Goal: Navigation & Orientation: Find specific page/section

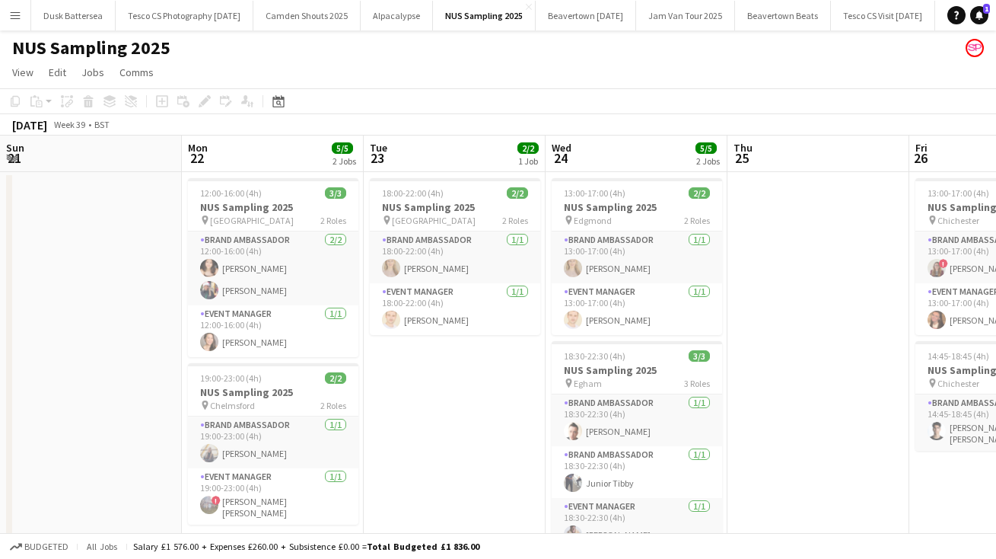
scroll to position [0, 457]
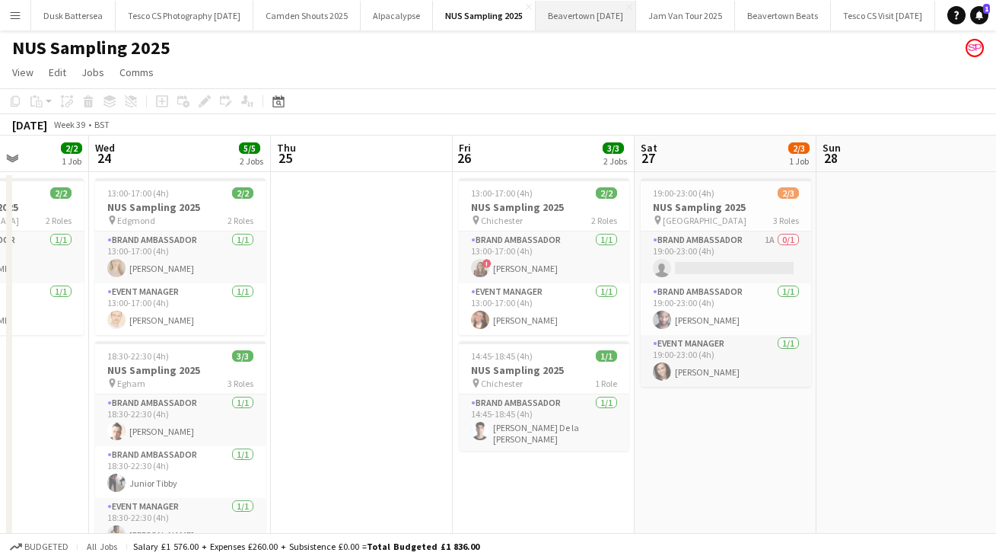
click at [629, 13] on button "Beavertown [DATE] Close" at bounding box center [586, 16] width 100 height 30
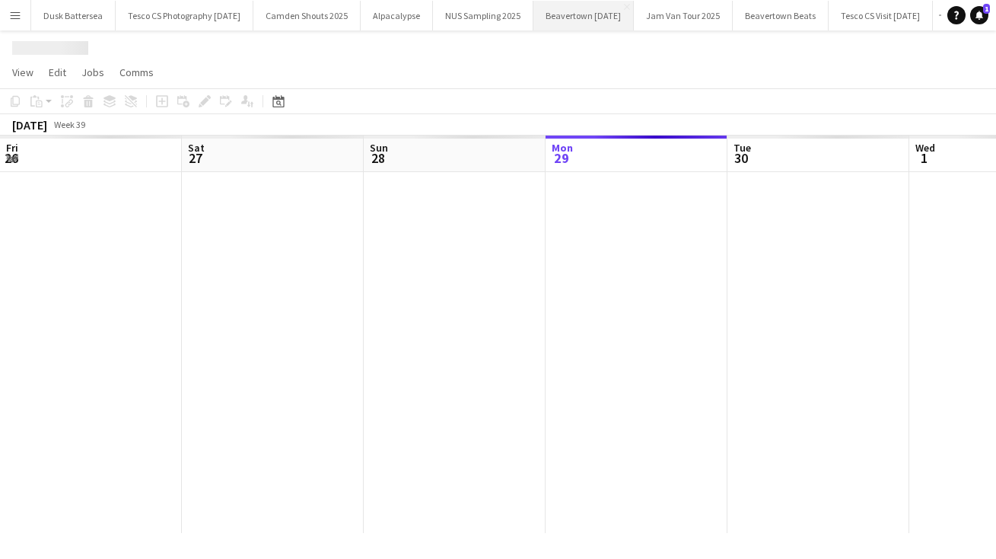
scroll to position [0, 364]
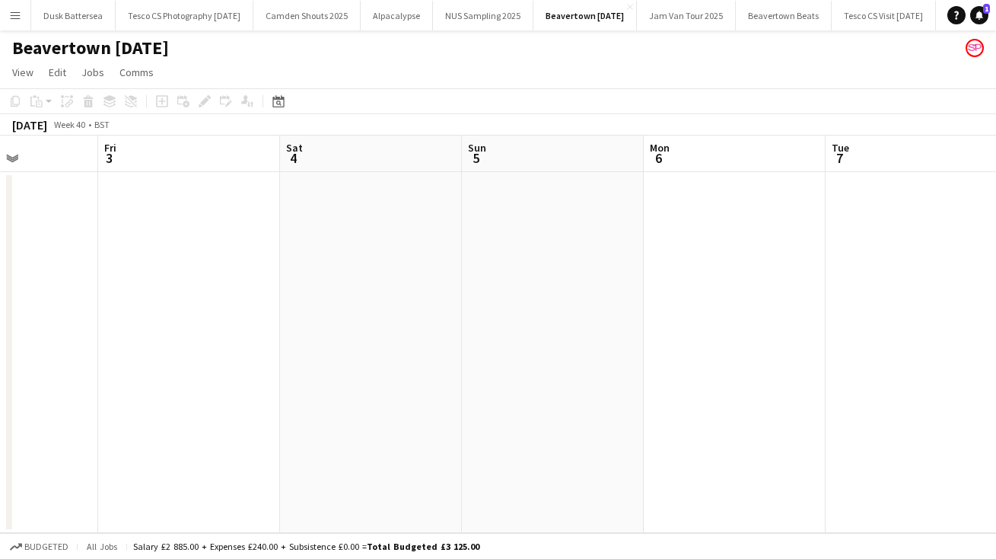
drag, startPoint x: 877, startPoint y: 446, endPoint x: 338, endPoint y: 457, distance: 539.6
click at [352, 457] on app-calendar-viewport "Sun 28 Mon 29 Tue 30 Wed 1 Thu 2 Fri 3 Sat 4 Sun 5 Mon 6 Tue 7 Wed 8" at bounding box center [498, 333] width 996 height 397
drag, startPoint x: 758, startPoint y: 428, endPoint x: 125, endPoint y: 448, distance: 633.4
click at [189, 443] on app-calendar-viewport "Sun 28 Mon 29 Tue 30 Wed 1 Thu 2 Fri 3 Sat 4 Sun 5 Mon 6 Tue 7 Wed 8" at bounding box center [498, 333] width 996 height 397
drag, startPoint x: 611, startPoint y: 470, endPoint x: -34, endPoint y: 423, distance: 647.0
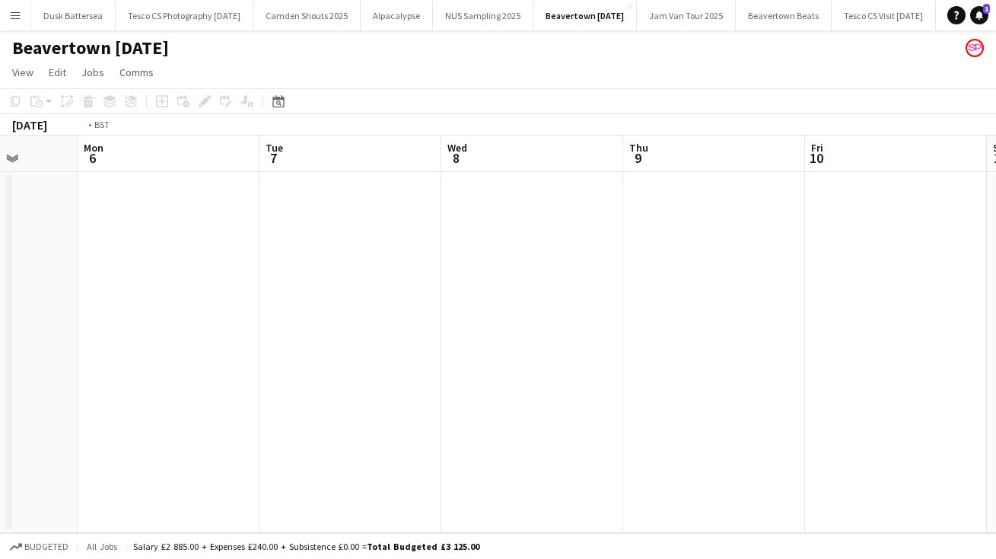
click at [0, 423] on html "Menu Boards Boards Boards All jobs Status Workforce Workforce My Workforce Recr…" at bounding box center [498, 279] width 996 height 559
drag, startPoint x: 657, startPoint y: 351, endPoint x: 110, endPoint y: 332, distance: 547.5
click at [137, 326] on app-calendar-viewport "Sun 5 Mon 6 Tue 7 Wed 8 Thu 9 Fri 10 Sat 11 Sun 12 Mon 13 Tue 14 Wed 15" at bounding box center [498, 333] width 996 height 397
drag, startPoint x: 750, startPoint y: 372, endPoint x: 143, endPoint y: 331, distance: 608.6
click at [180, 322] on app-calendar-viewport "Tue 7 Wed 8 Thu 9 Fri 10 Sat 11 Sun 12 Mon 13 Tue 14 Wed 15 Thu 16 Fri 17" at bounding box center [498, 333] width 996 height 397
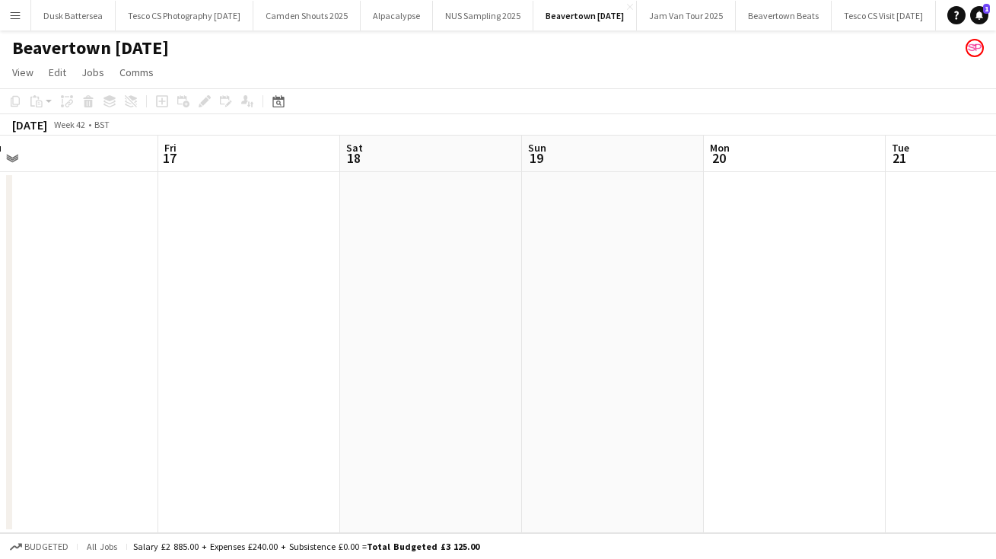
drag, startPoint x: 689, startPoint y: 379, endPoint x: 34, endPoint y: 396, distance: 654.7
click at [34, 396] on app-calendar-viewport "Tue 14 Wed 15 Thu 16 Fri 17 Sat 18 Sun 19 Mon 20 Tue 21 Wed 22 Thu 23 Fri 24" at bounding box center [498, 333] width 996 height 397
drag, startPoint x: 606, startPoint y: 388, endPoint x: 107, endPoint y: 374, distance: 500.1
click at [107, 374] on app-calendar-viewport "Tue 14 Wed 15 Thu 16 Fri 17 Sat 18 Sun 19 Mon 20 Tue 21 Wed 22 Thu 23 Fri 24" at bounding box center [498, 333] width 996 height 397
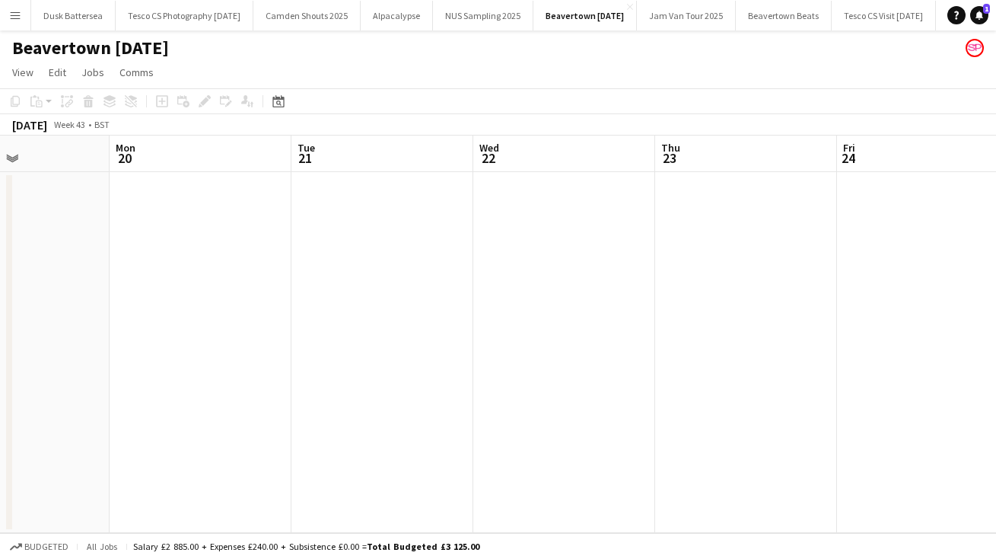
drag, startPoint x: 785, startPoint y: 376, endPoint x: 462, endPoint y: 358, distance: 323.9
click at [480, 358] on app-calendar-viewport "Fri 17 Sat 18 Sun 19 Mon 20 Tue 21 Wed 22 Thu 23 Fri 24 Sat 25 Sun 26 Mon 27" at bounding box center [498, 333] width 996 height 397
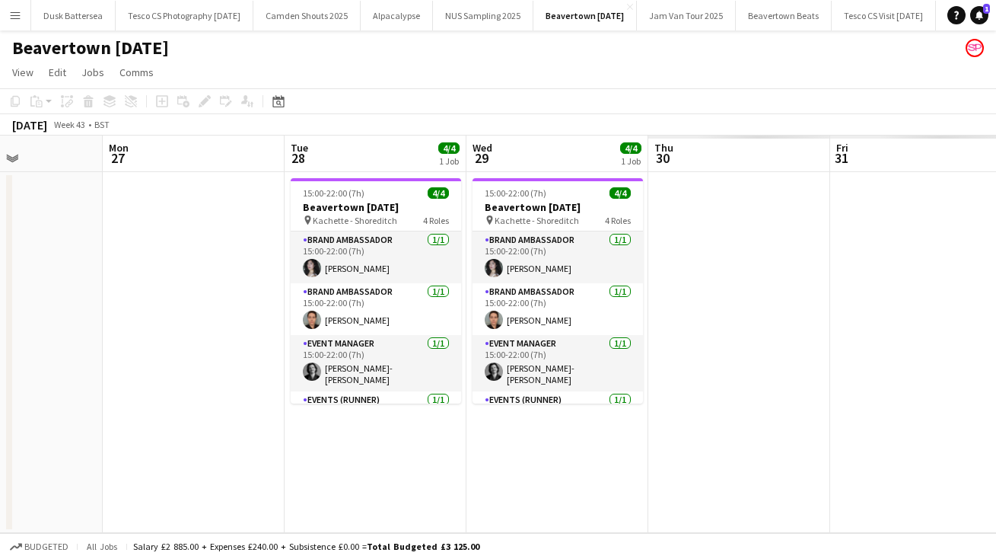
drag, startPoint x: 988, startPoint y: 460, endPoint x: 225, endPoint y: 492, distance: 763.1
click at [232, 492] on app-calendar-viewport "Wed 22 Thu 23 Fri 24 Sat 25 Sun 26 Mon 27 Tue 28 4/4 1 Job Wed 29 4/4 1 Job Thu…" at bounding box center [498, 333] width 996 height 397
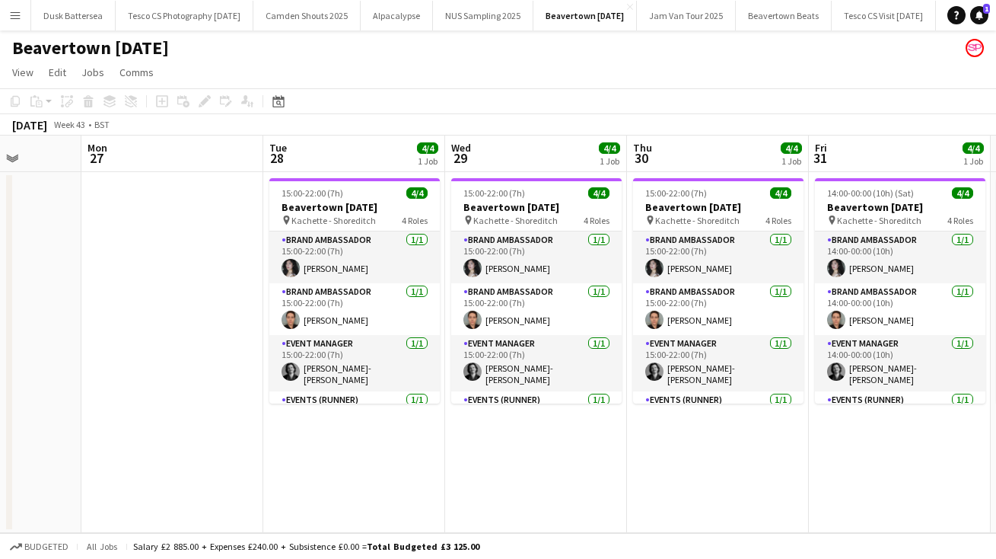
scroll to position [0, 632]
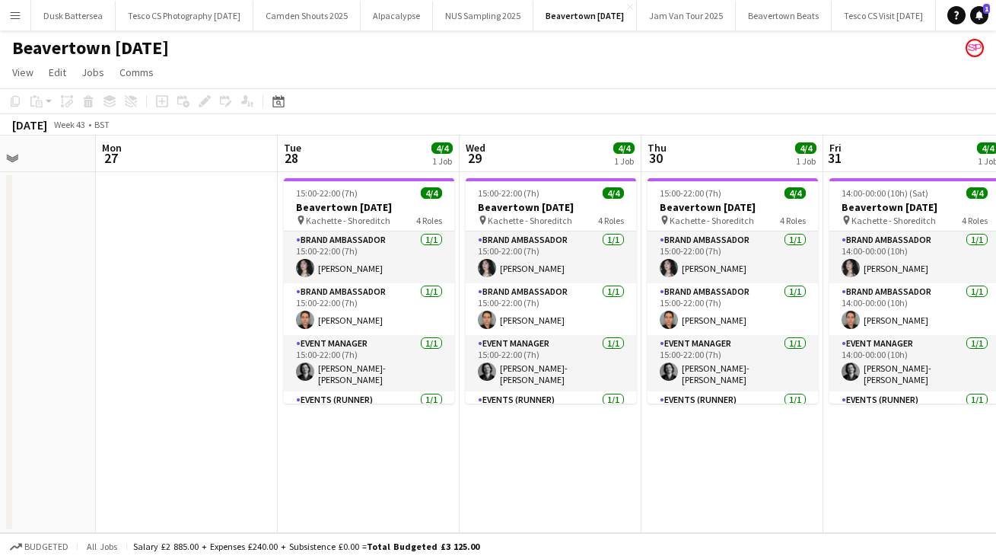
drag, startPoint x: 666, startPoint y: 460, endPoint x: 498, endPoint y: 429, distance: 170.2
click at [498, 433] on app-calendar-viewport "Thu 23 Fri 24 Sat 25 Sun 26 Mon 27 Tue 28 4/4 1 Job Wed 29 4/4 1 Job Thu 30 4/4…" at bounding box center [498, 333] width 996 height 397
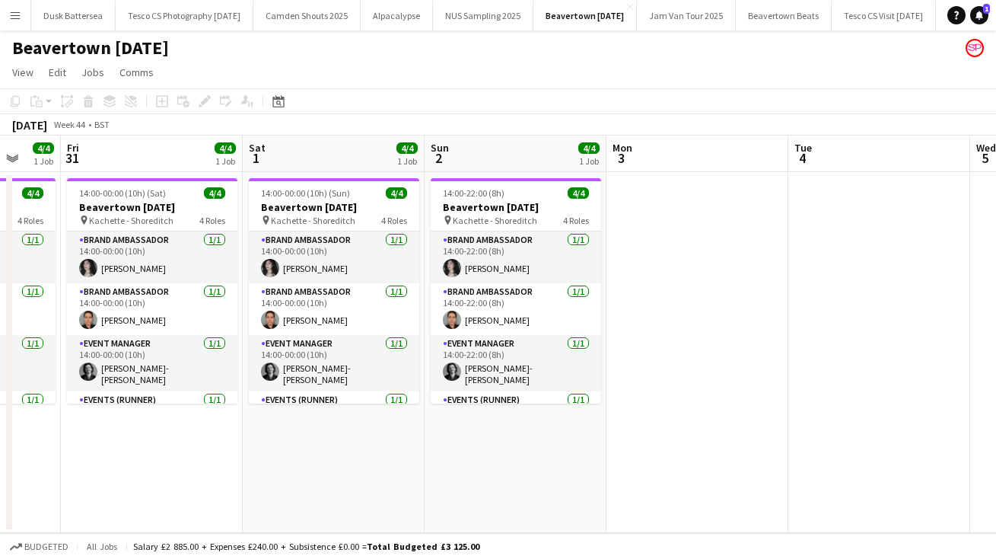
scroll to position [0, 520]
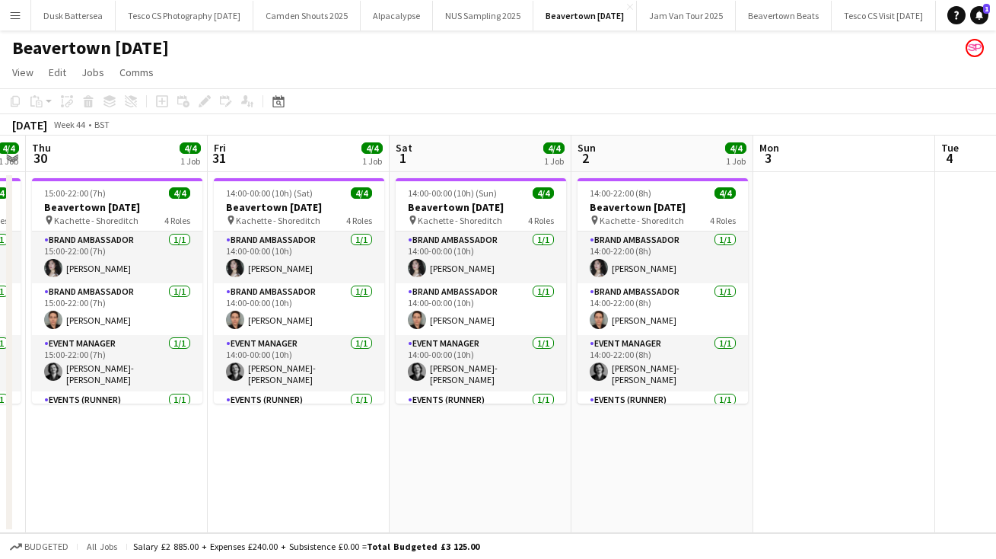
drag, startPoint x: 898, startPoint y: 482, endPoint x: 282, endPoint y: 450, distance: 616.4
click at [282, 452] on app-calendar-viewport "Mon 27 Tue 28 4/4 1 Job Wed 29 4/4 1 Job Thu 30 4/4 1 Job Fri 31 4/4 1 Job Sat …" at bounding box center [498, 333] width 996 height 397
drag, startPoint x: 282, startPoint y: 450, endPoint x: 304, endPoint y: 485, distance: 40.7
click at [304, 485] on app-calendar-viewport "Mon 27 Tue 28 4/4 1 Job Wed 29 4/4 1 Job Thu 30 4/4 1 Job Fri 31 4/4 1 Job Sat …" at bounding box center [498, 333] width 996 height 397
